Goal: Information Seeking & Learning: Learn about a topic

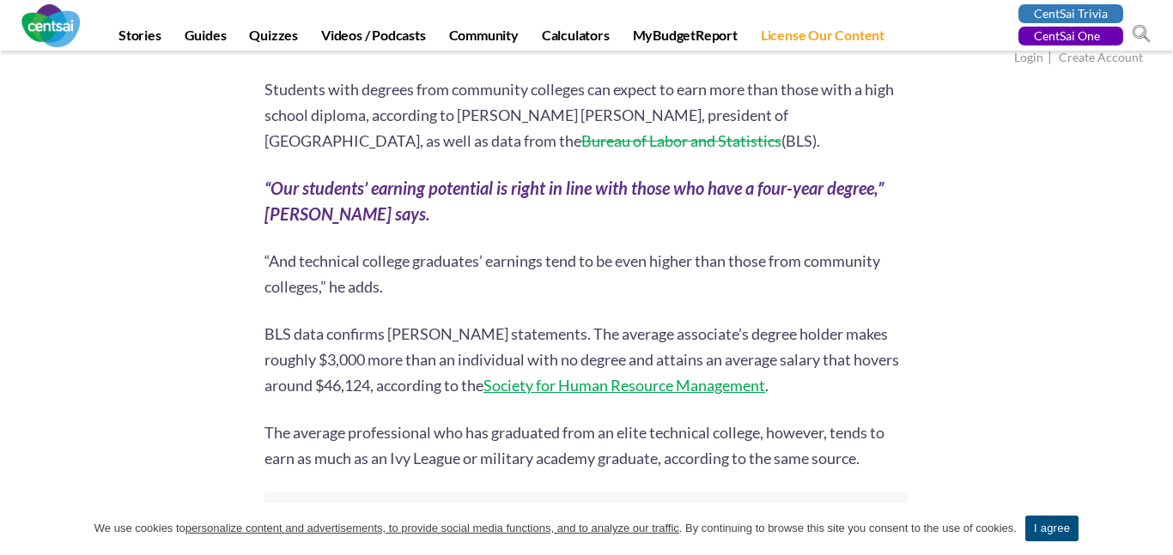
click at [1052, 531] on link "I agree" at bounding box center [1051, 529] width 53 height 26
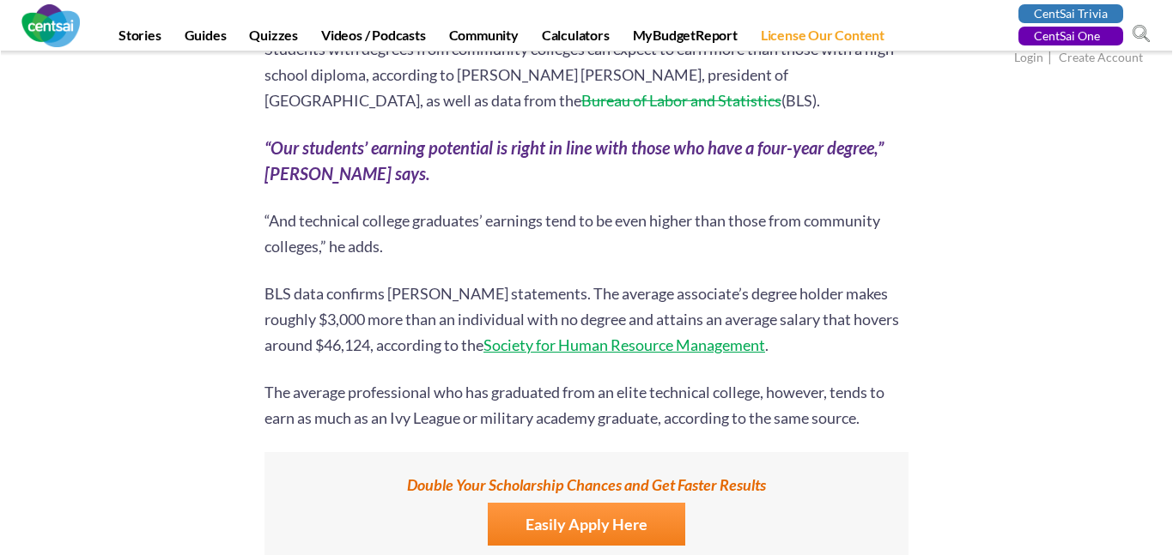
scroll to position [3755, 0]
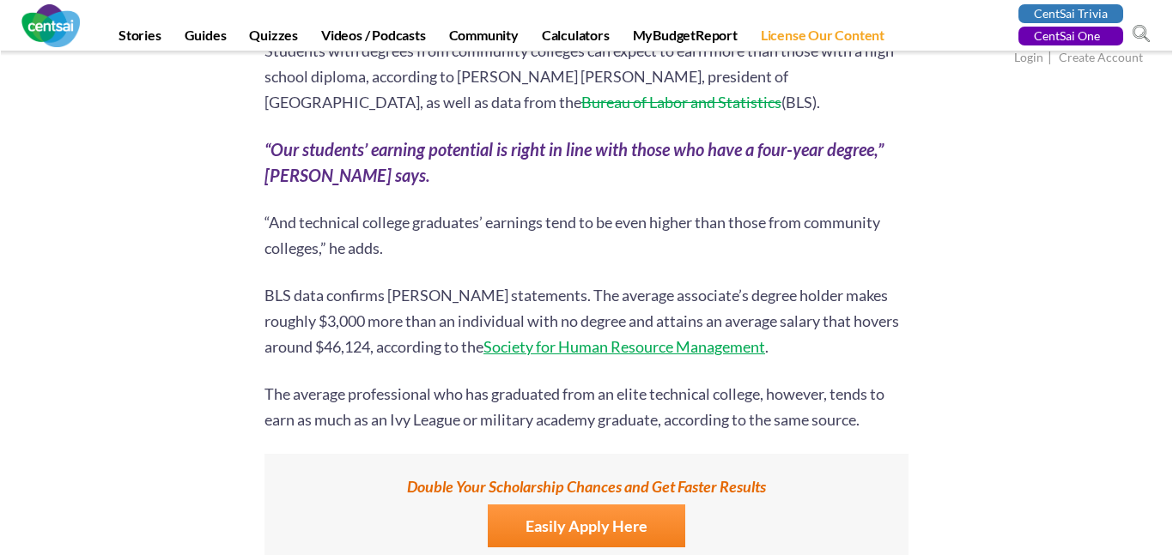
drag, startPoint x: 264, startPoint y: 246, endPoint x: 712, endPoint y: 395, distance: 472.1
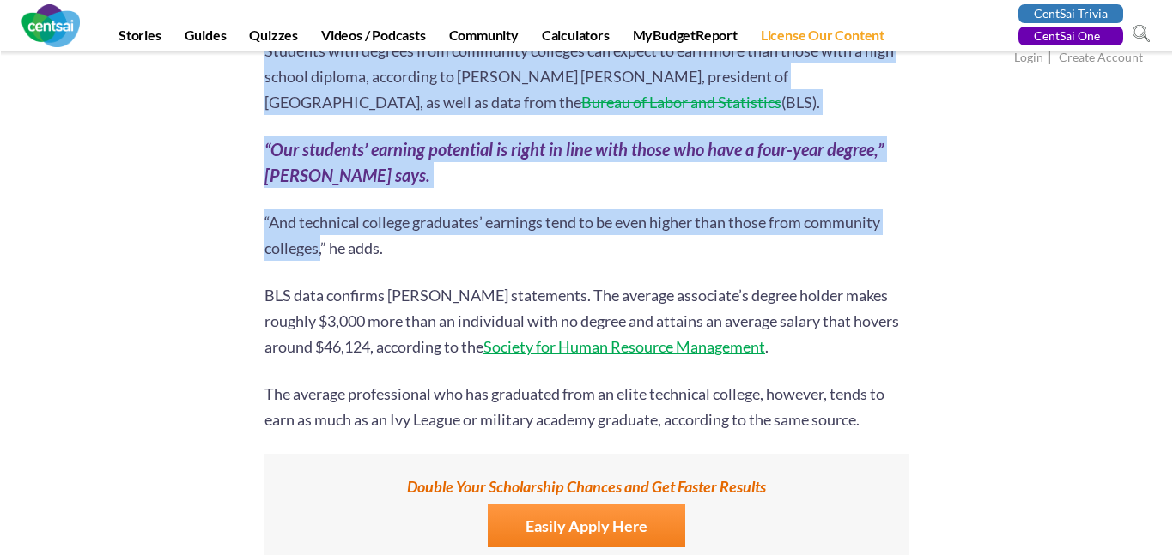
drag, startPoint x: 226, startPoint y: 242, endPoint x: 314, endPoint y: 258, distance: 89.8
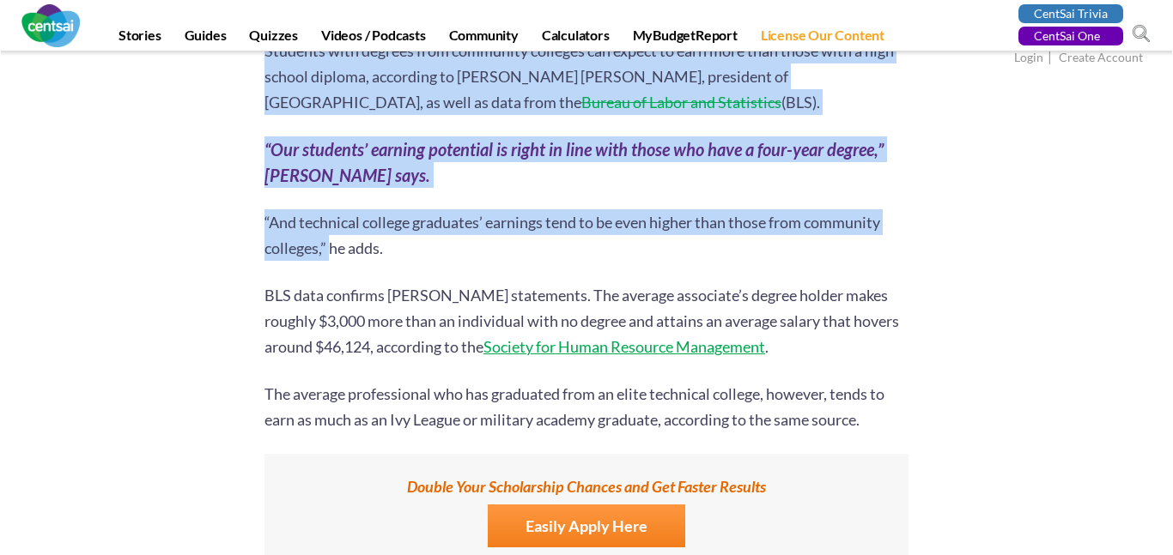
drag, startPoint x: 258, startPoint y: 247, endPoint x: 320, endPoint y: 255, distance: 63.1
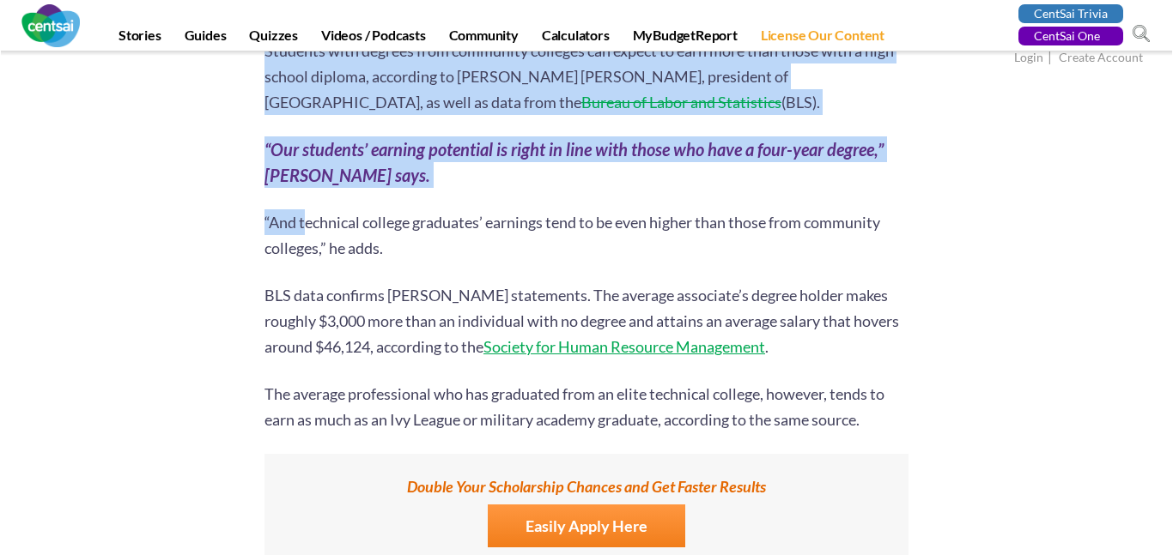
drag, startPoint x: 261, startPoint y: 246, endPoint x: 307, endPoint y: 253, distance: 47.0
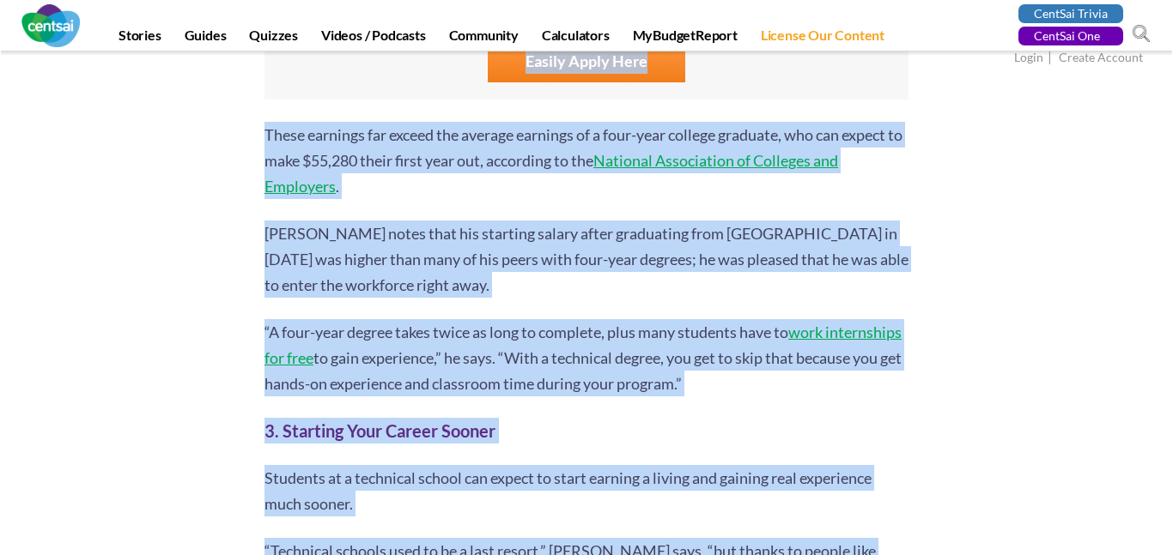
scroll to position [4284, 0]
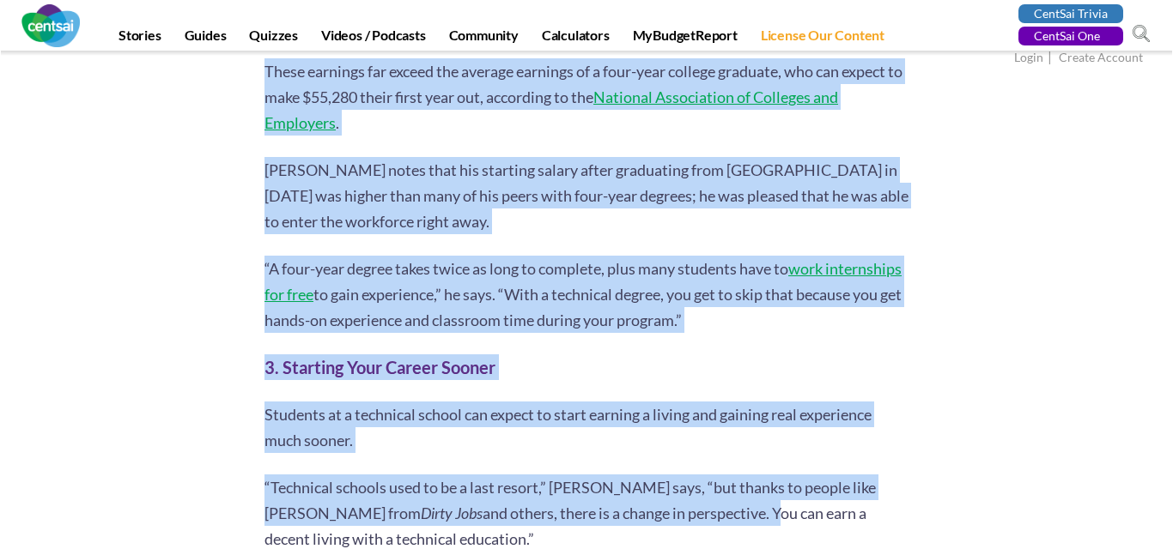
drag, startPoint x: 264, startPoint y: 248, endPoint x: 803, endPoint y: 342, distance: 546.3
copy div "“Lor ipsumdolo sitamet consectet’ adipisci elit se do eius tempor inci utlab et…"
click at [805, 333] on p "“A four-year degree takes twice as long to complete, plus many students have to…" at bounding box center [586, 294] width 644 height 77
